Goal: Information Seeking & Learning: Learn about a topic

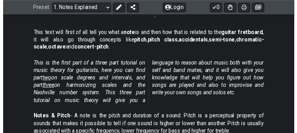
scroll to position [143, 0]
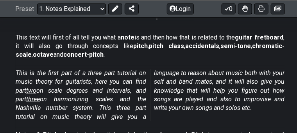
click at [164, 56] on p "This text will first of all tell you what a note is and then how that is relate…" at bounding box center [150, 46] width 269 height 26
click at [88, 8] on select "Welcome to #fretflip! Initial Preset Custom Preset Minor Pentatonic Major Penta…" at bounding box center [71, 8] width 69 height 11
click at [87, 7] on select "Welcome to #fretflip! Initial Preset Custom Preset Minor Pentatonic Major Penta…" at bounding box center [71, 8] width 69 height 11
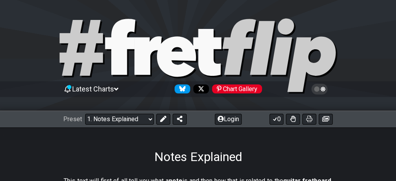
scroll to position [95, 0]
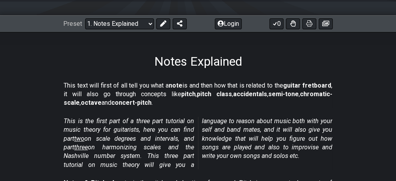
click at [113, 17] on div "Preset Welcome to #fretflip! Initial Preset Custom Preset Minor Pentatonic Majo…" at bounding box center [198, 23] width 396 height 17
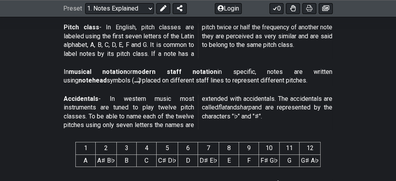
scroll to position [191, 0]
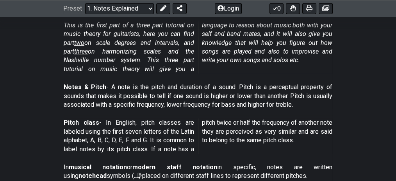
click at [308, 59] on p "This is the first part of a three part tutorial on music theory for guitarists,…" at bounding box center [198, 47] width 269 height 52
drag, startPoint x: 345, startPoint y: 0, endPoint x: 379, endPoint y: 47, distance: 58.0
click at [379, 47] on section "This is the first part of a three part tutorial on music theory for guitarists,…" at bounding box center [198, 49] width 396 height 62
drag, startPoint x: 348, startPoint y: 0, endPoint x: 372, endPoint y: 44, distance: 50.2
click at [372, 44] on section "This is the first part of a three part tutorial on music theory for guitarists,…" at bounding box center [198, 49] width 396 height 62
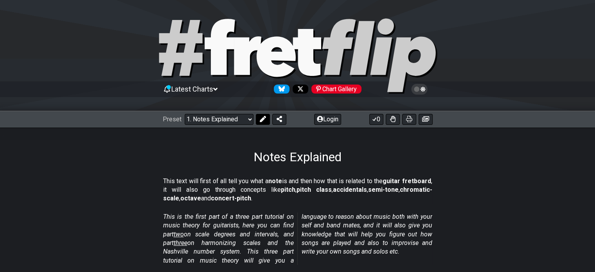
click at [258, 116] on button at bounding box center [263, 119] width 14 height 11
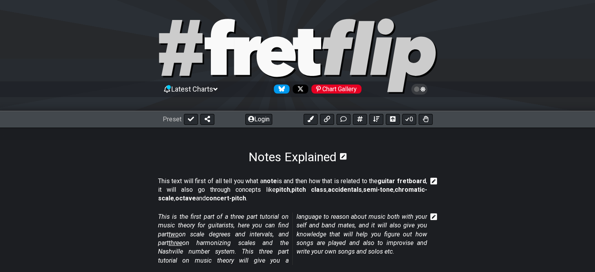
click at [348, 153] on section "Notes Explained" at bounding box center [297, 145] width 595 height 37
click at [344, 156] on icon at bounding box center [343, 155] width 7 height 7
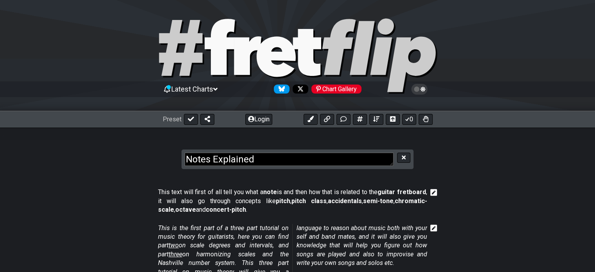
click at [338, 156] on textarea "Notes Explained" at bounding box center [289, 159] width 209 height 14
click at [396, 156] on icon at bounding box center [404, 157] width 4 height 6
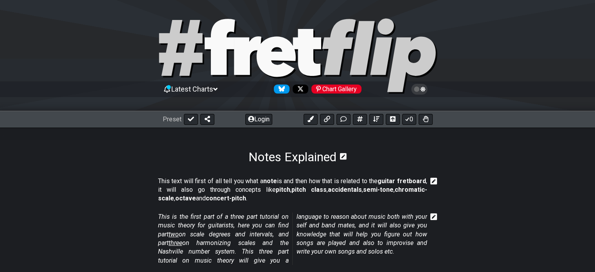
click at [174, 143] on section "Notes Explained" at bounding box center [297, 145] width 595 height 37
click at [190, 122] on icon at bounding box center [191, 119] width 6 height 6
select select "/musical-notes-explained"
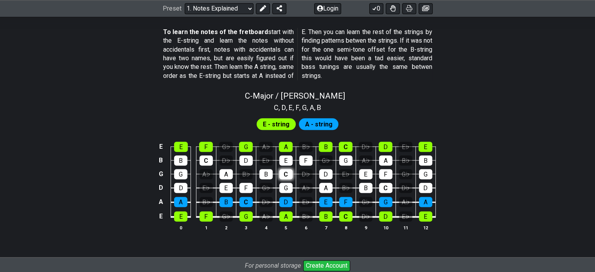
scroll to position [817, 0]
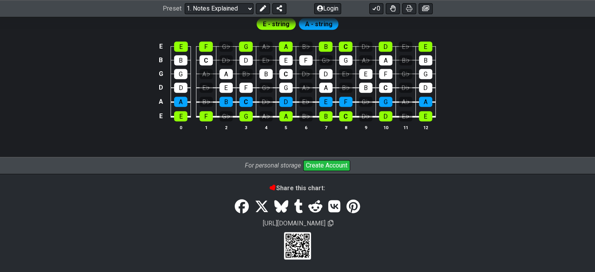
click at [333, 181] on icon at bounding box center [330, 223] width 5 height 6
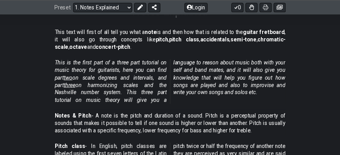
scroll to position [143, 0]
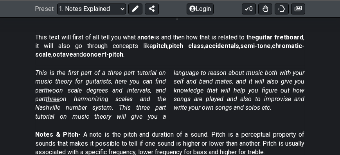
click at [161, 81] on em "This is the first part of a three part tutorial on music theory for guitarists,…" at bounding box center [170, 94] width 269 height 51
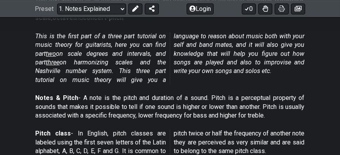
scroll to position [197, 0]
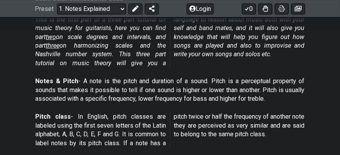
drag, startPoint x: 188, startPoint y: 59, endPoint x: 174, endPoint y: 91, distance: 35.1
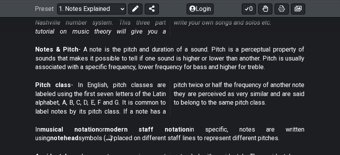
scroll to position [233, 0]
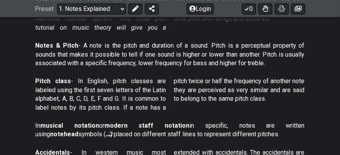
click at [281, 81] on p "Pitch class - In English, pitch classes are labeled using the first seven lette…" at bounding box center [170, 94] width 269 height 35
